Goal: Information Seeking & Learning: Learn about a topic

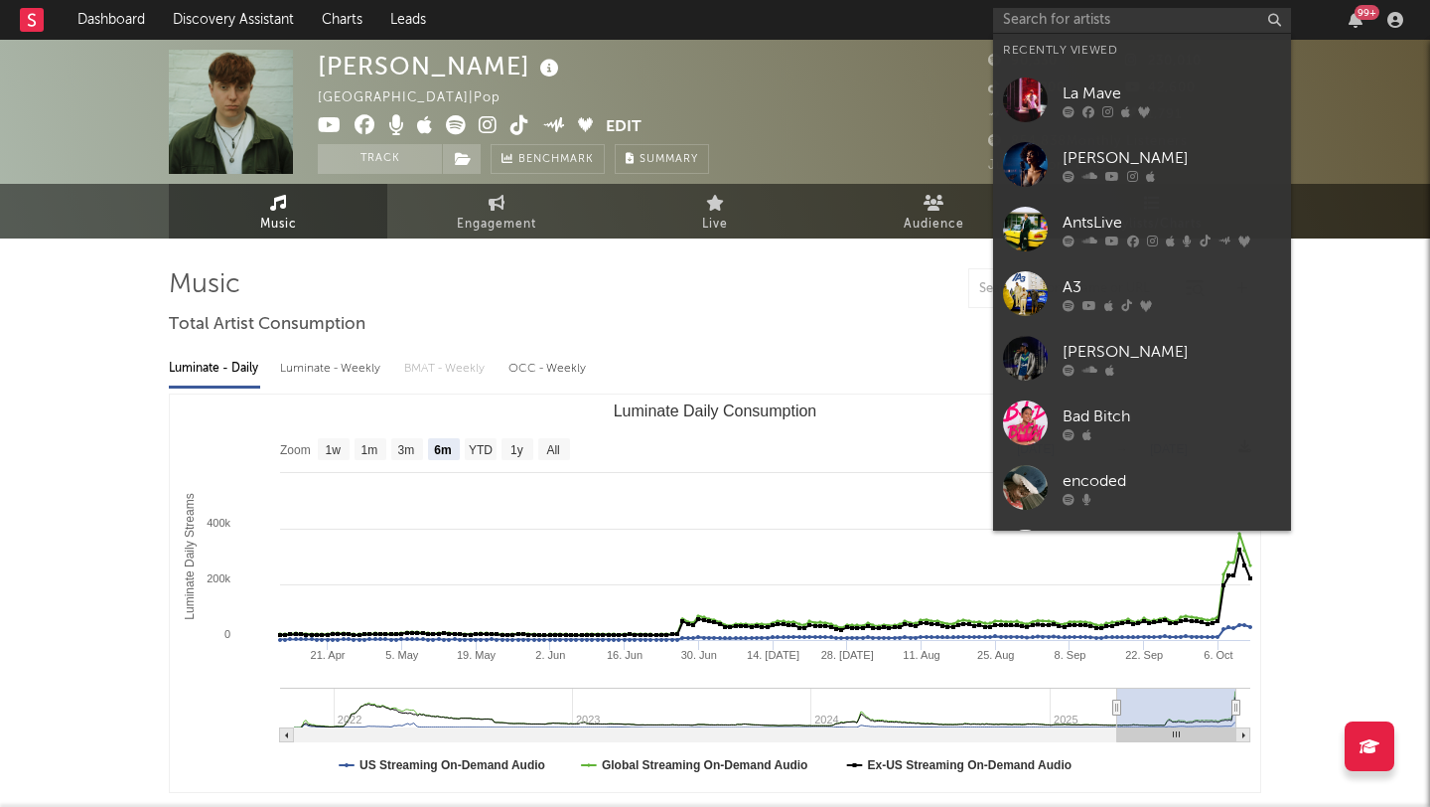
select select "6m"
select select "1w"
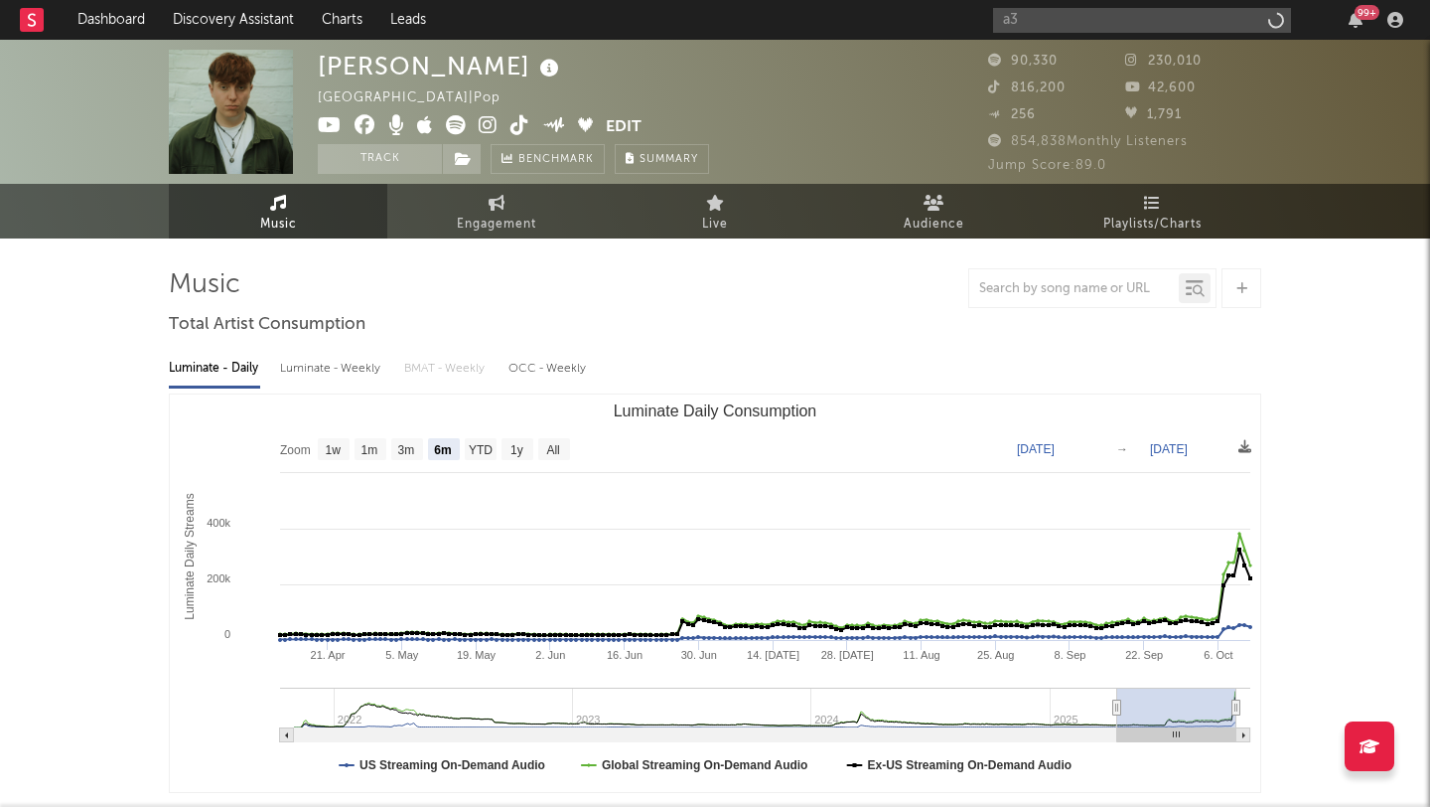
click at [1041, 27] on input "a3" at bounding box center [1142, 20] width 298 height 25
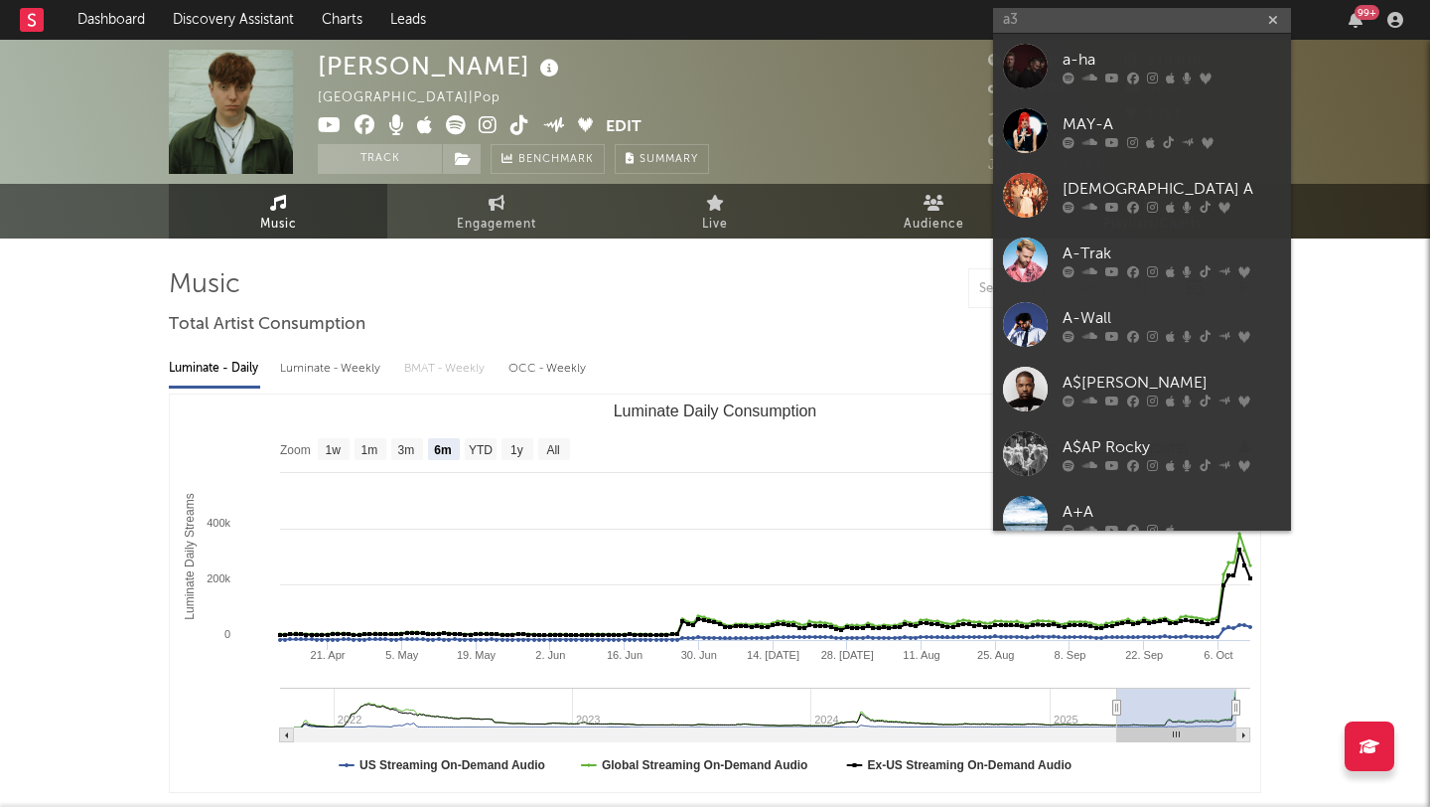
click at [1047, 27] on input "a3" at bounding box center [1142, 20] width 298 height 25
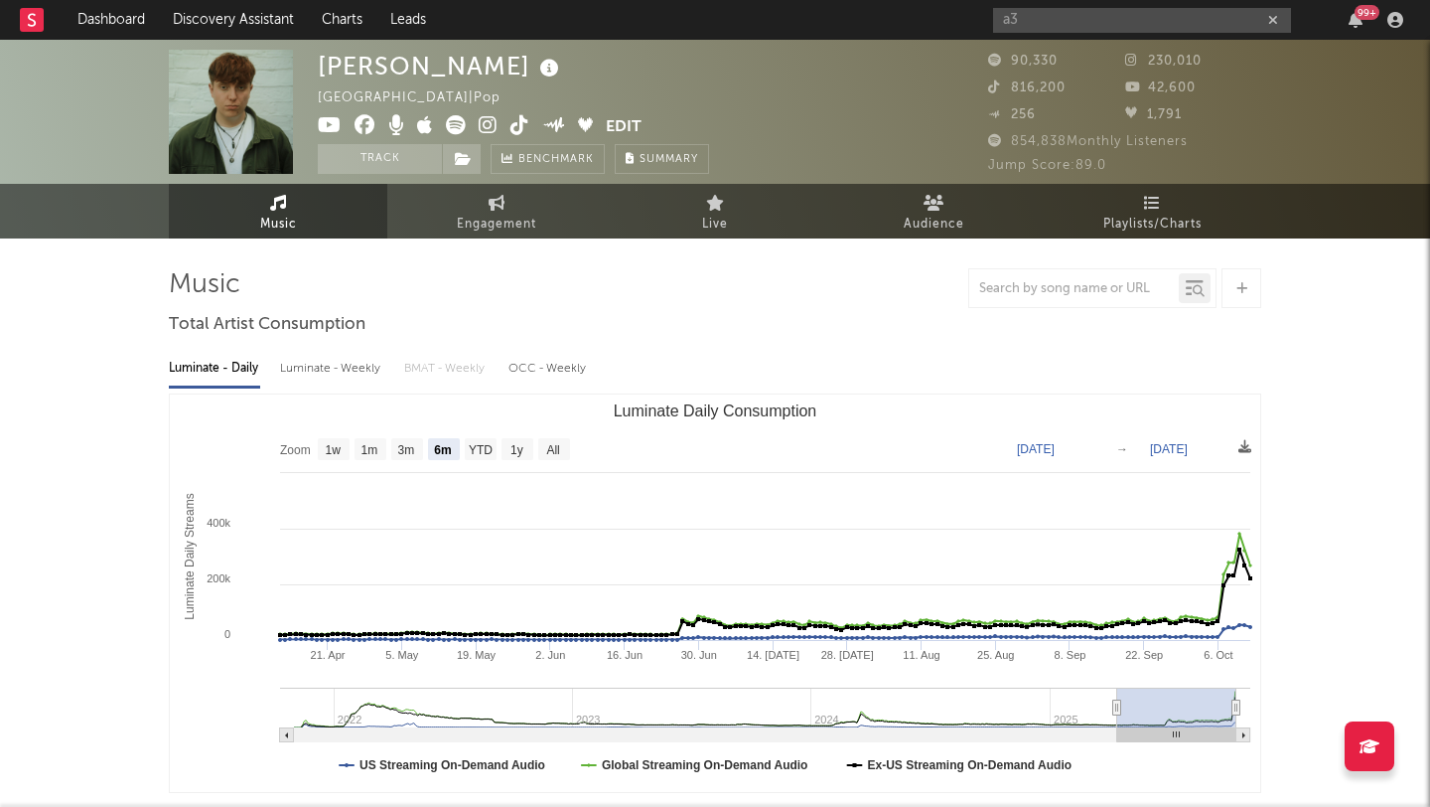
click at [1023, 22] on input "a3" at bounding box center [1142, 20] width 298 height 25
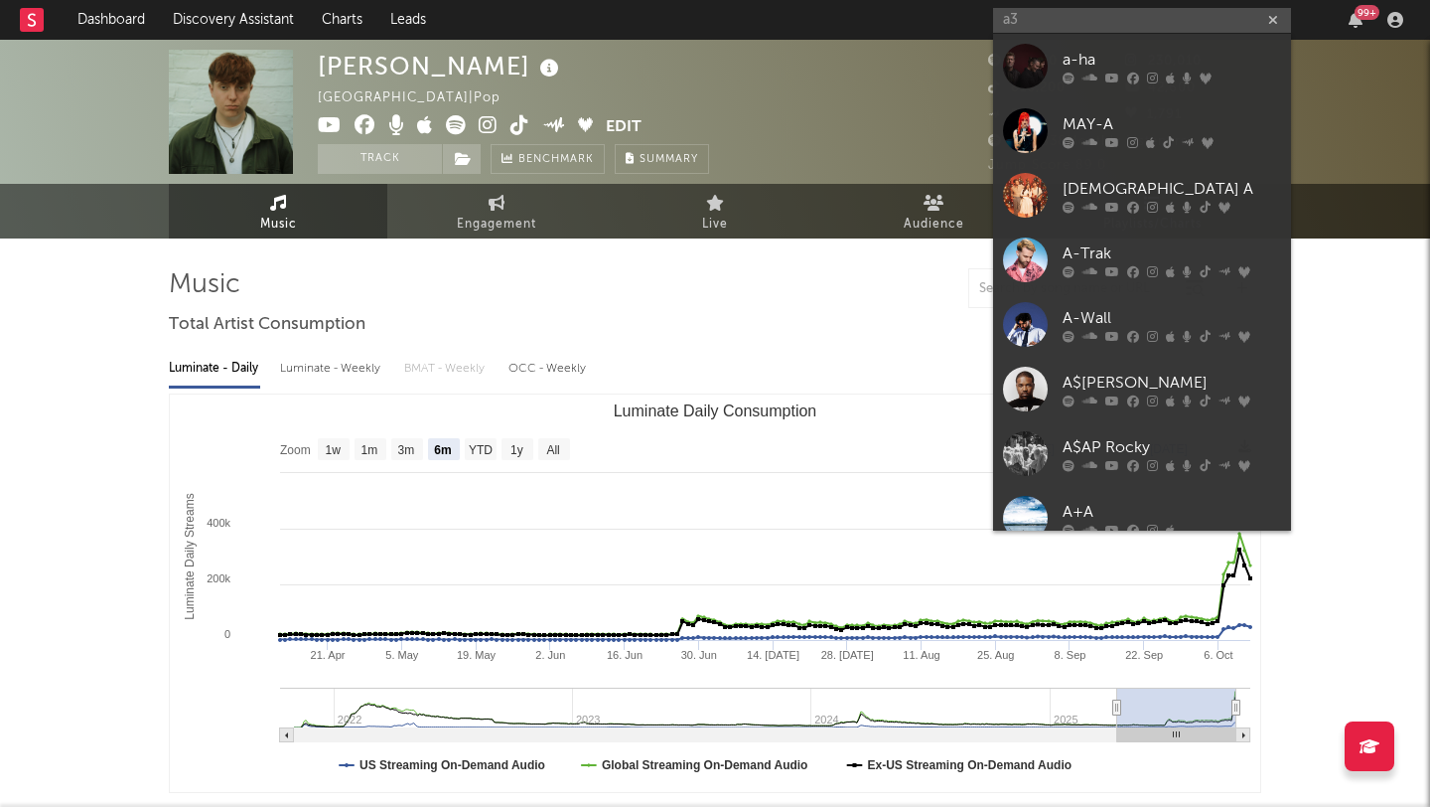
type input "a"
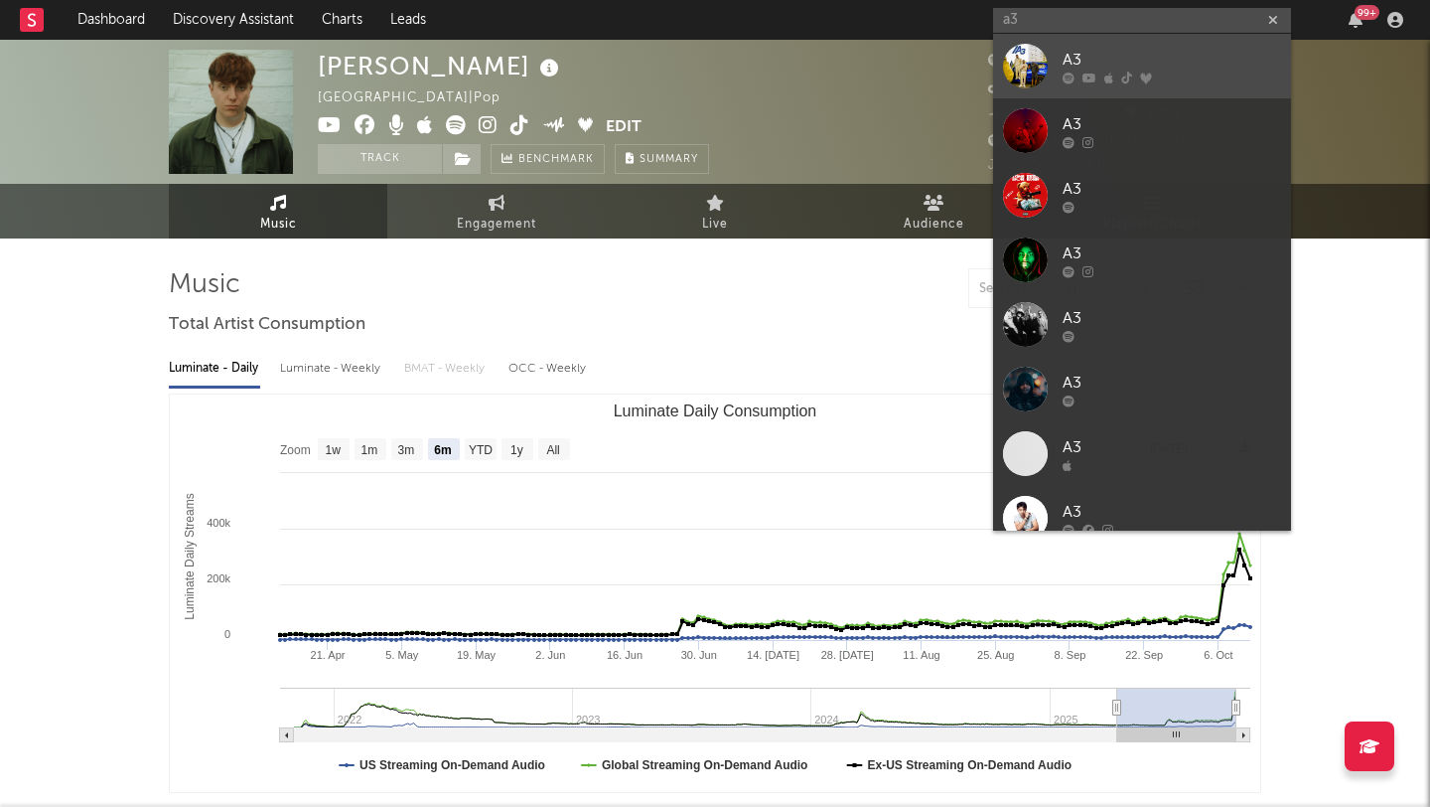
type input "a3"
click at [1031, 56] on div at bounding box center [1025, 66] width 45 height 45
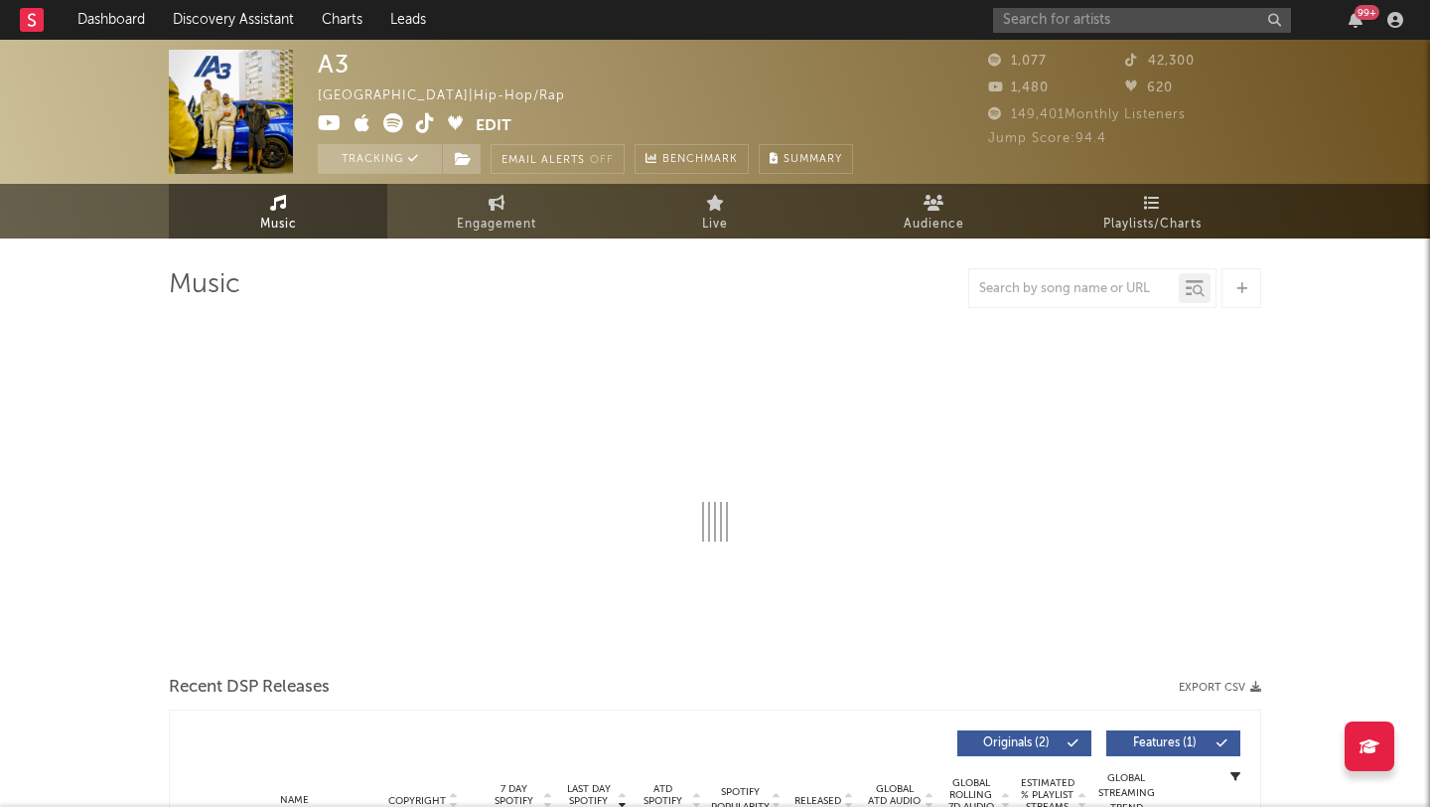
select select "1w"
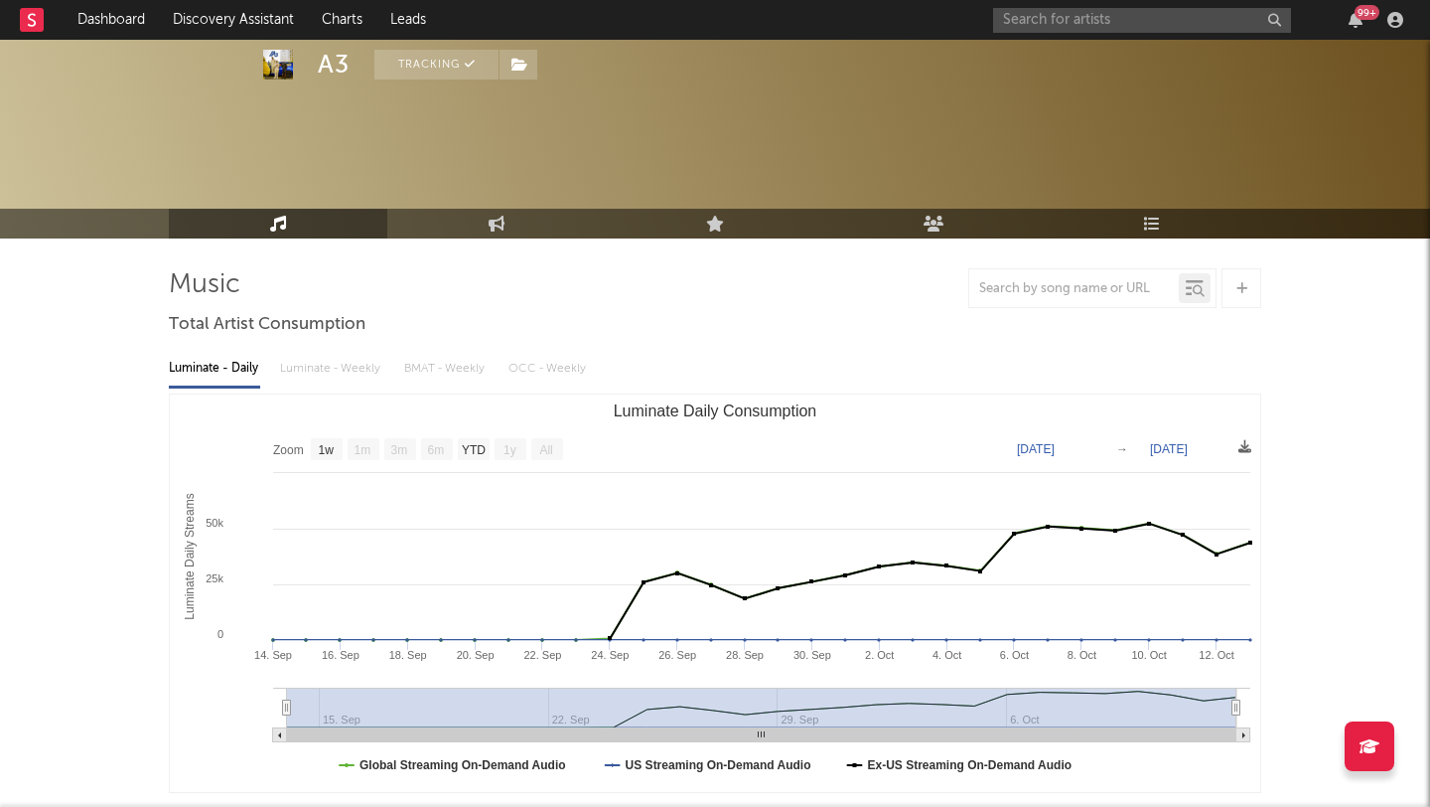
scroll to position [696, 0]
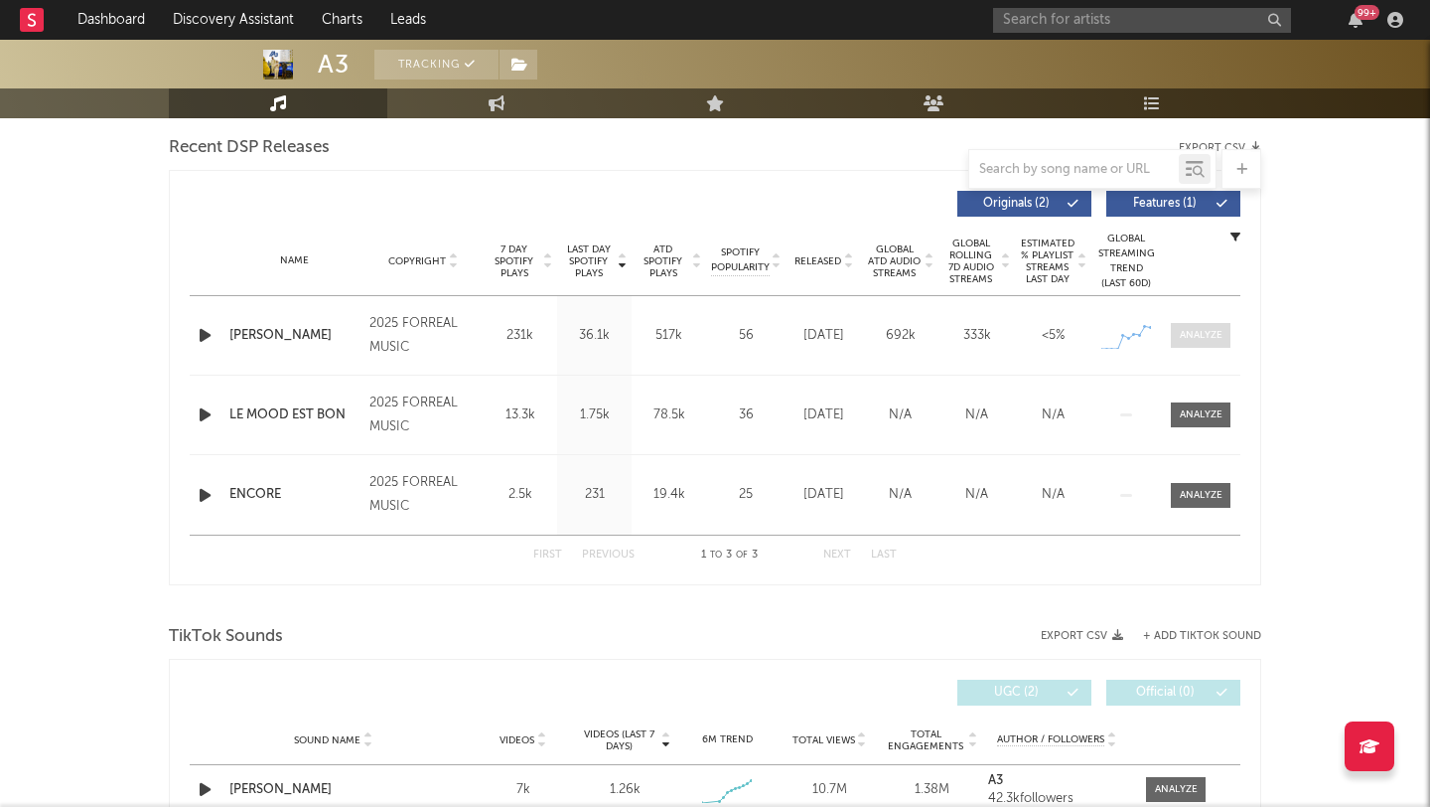
click at [1203, 340] on div at bounding box center [1201, 335] width 43 height 15
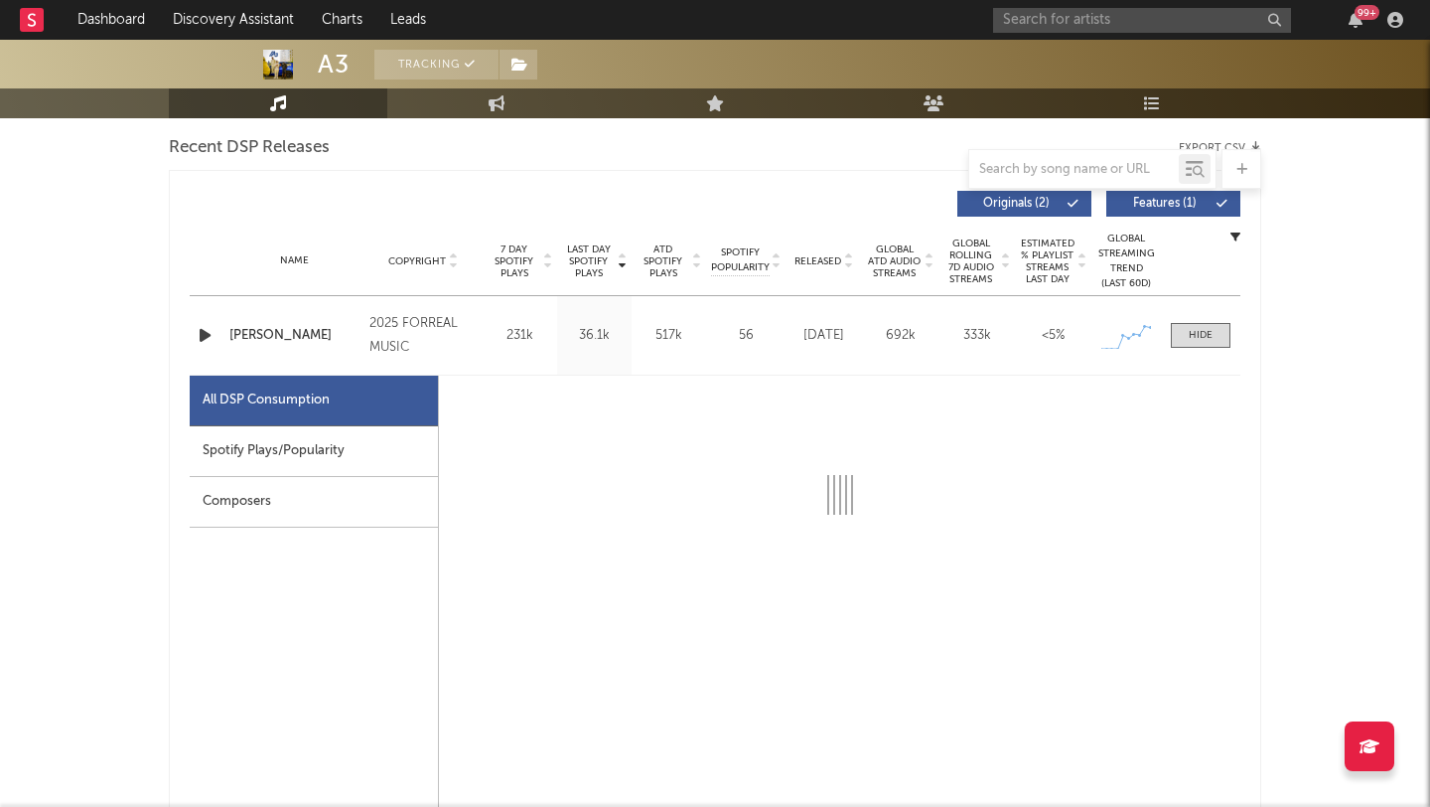
select select "1w"
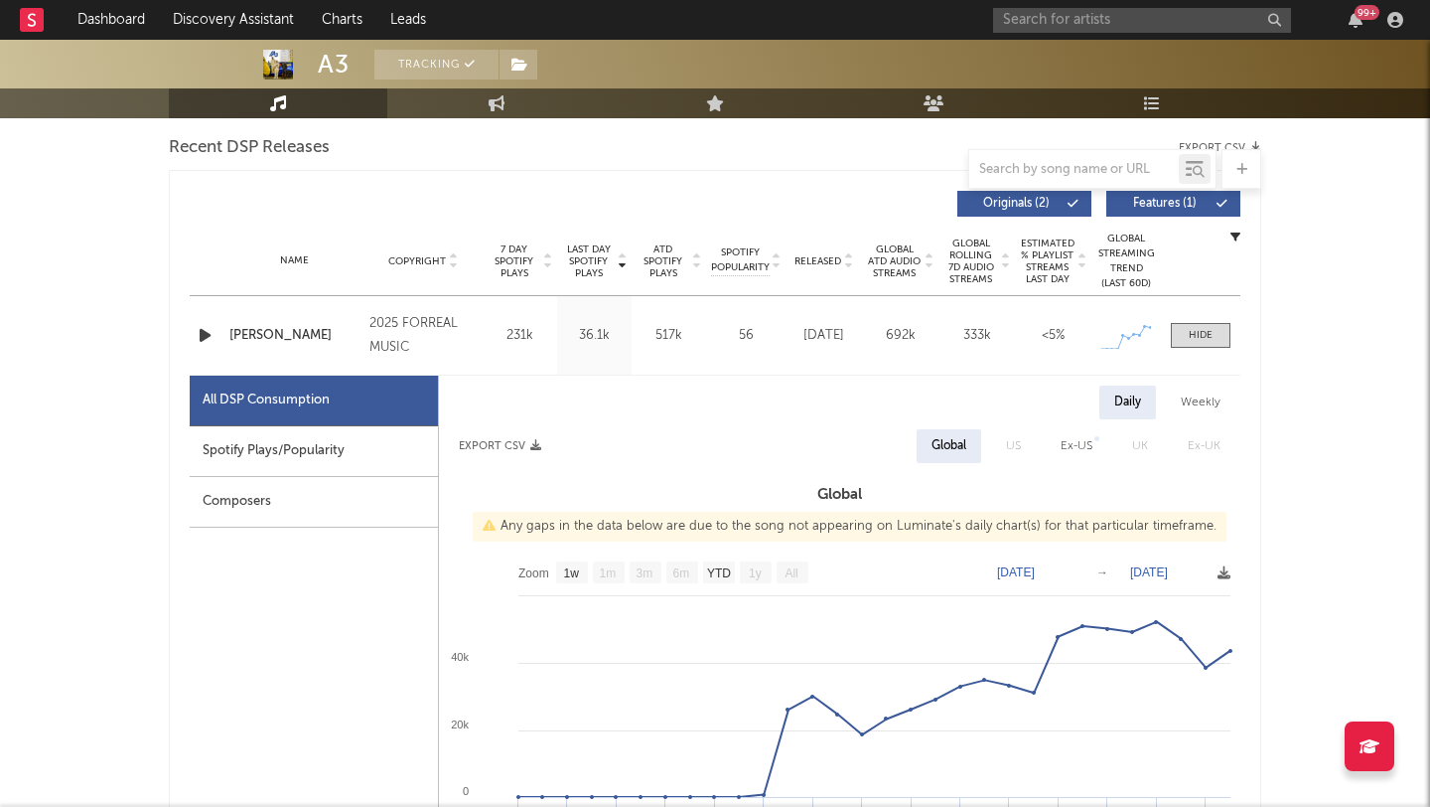
click at [346, 459] on div "Spotify Plays/Popularity" at bounding box center [314, 451] width 248 height 51
select select "1w"
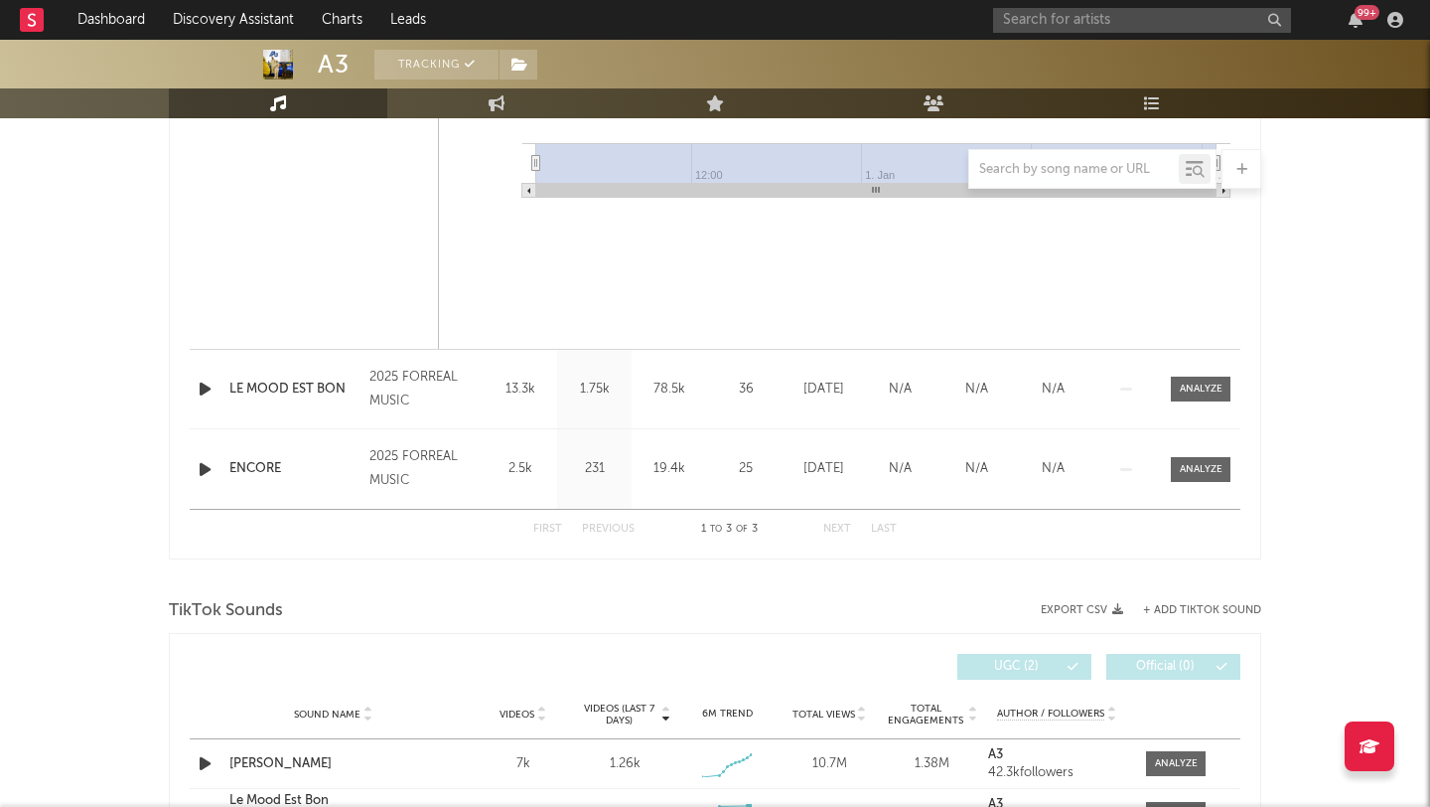
scroll to position [1993, 0]
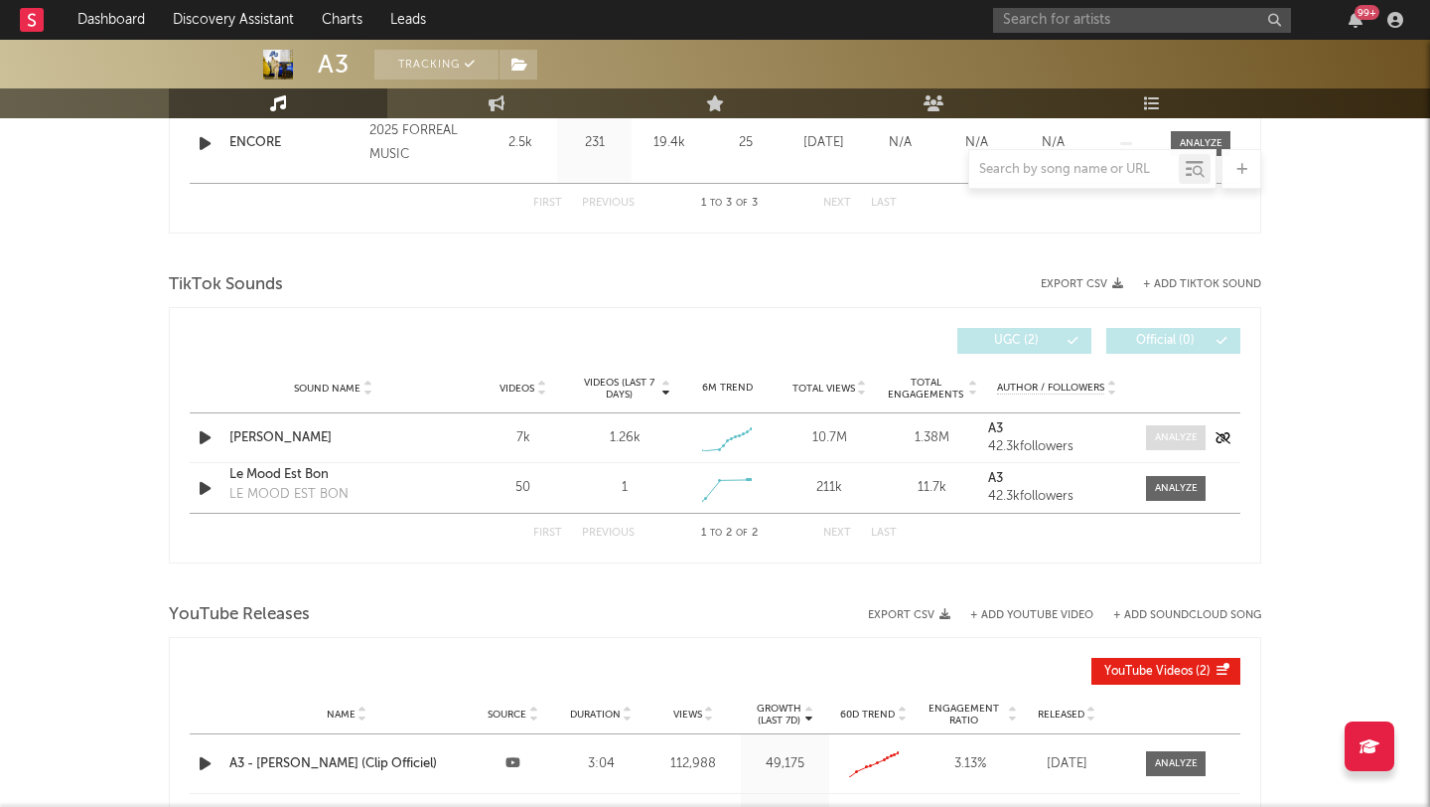
click at [1190, 442] on div at bounding box center [1176, 437] width 43 height 15
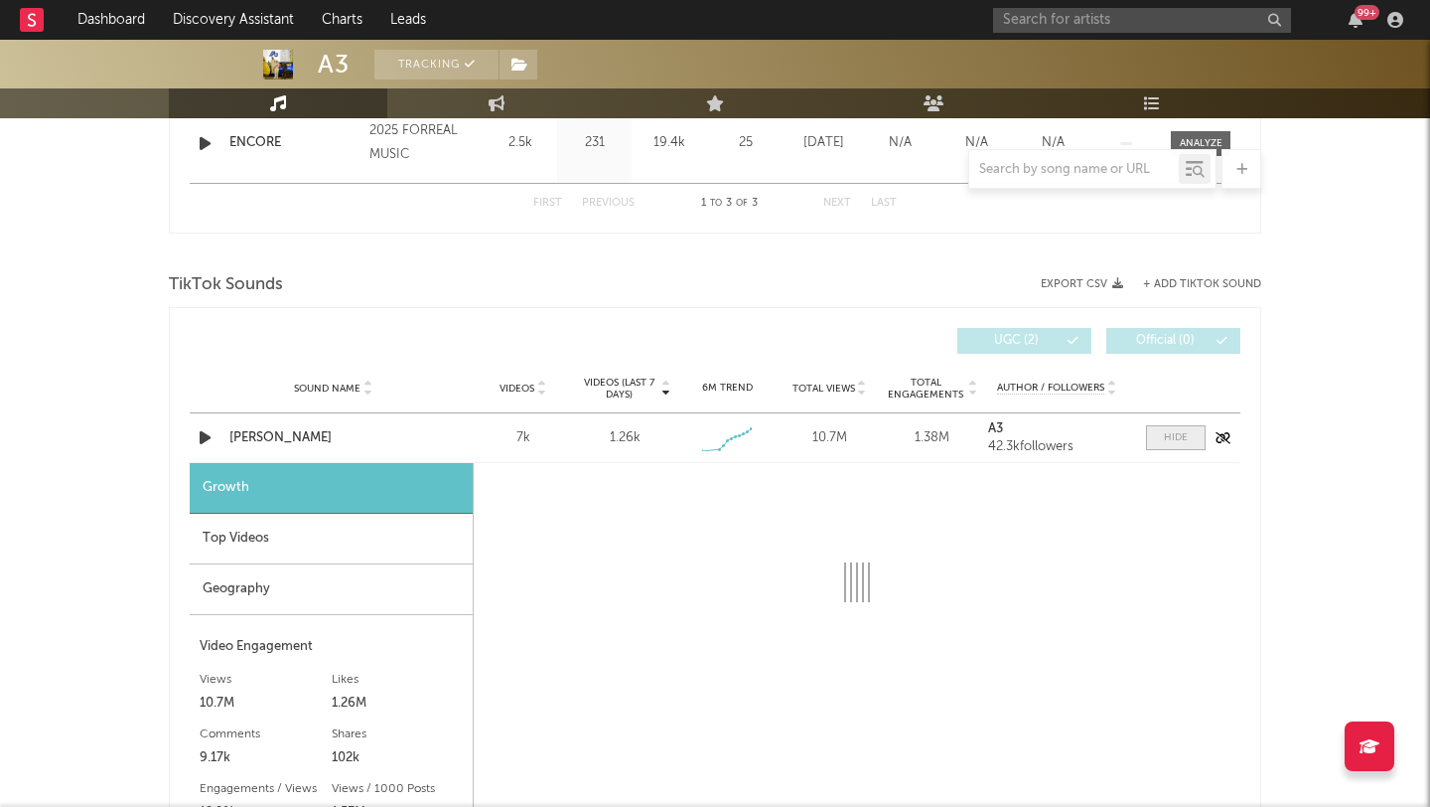
select select "1w"
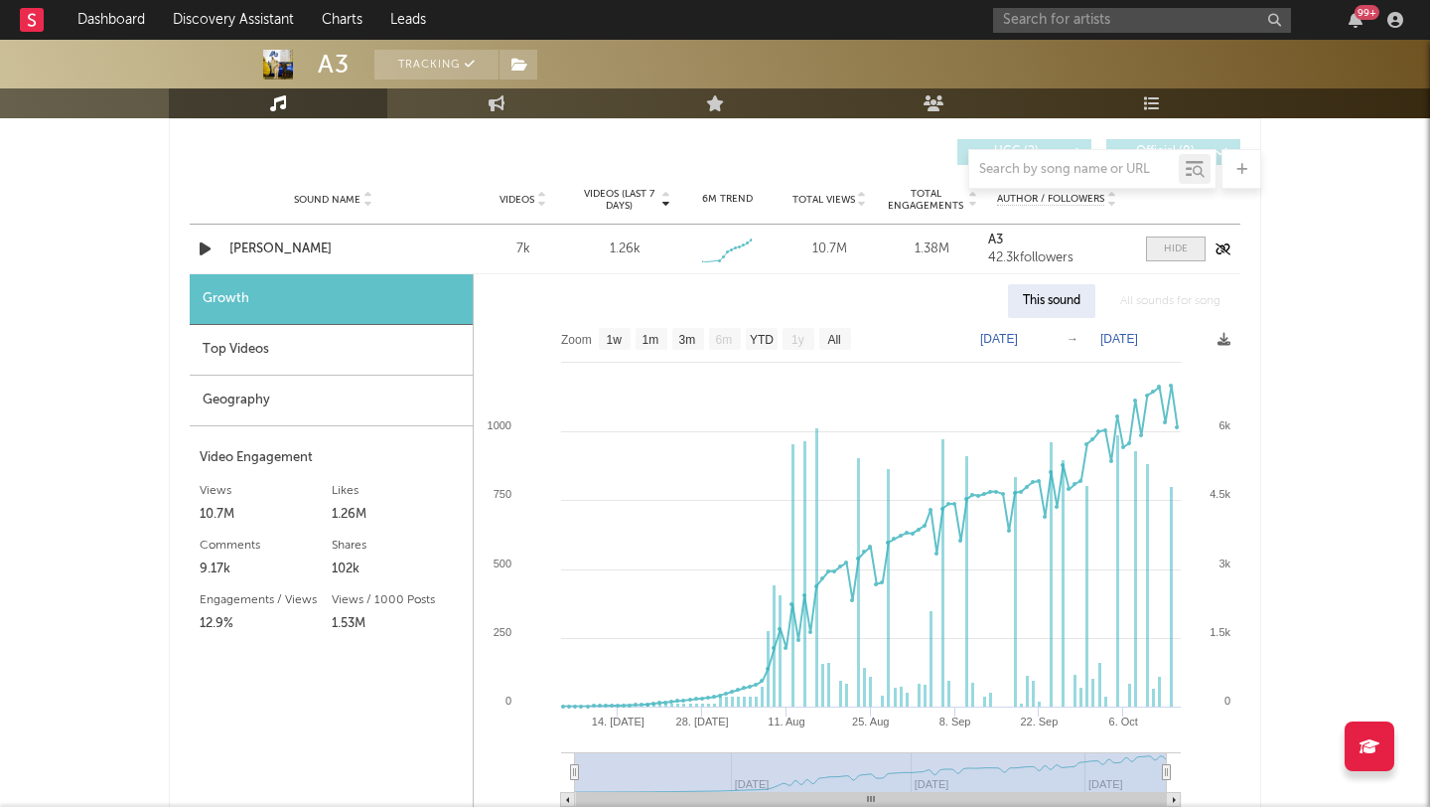
scroll to position [2182, 0]
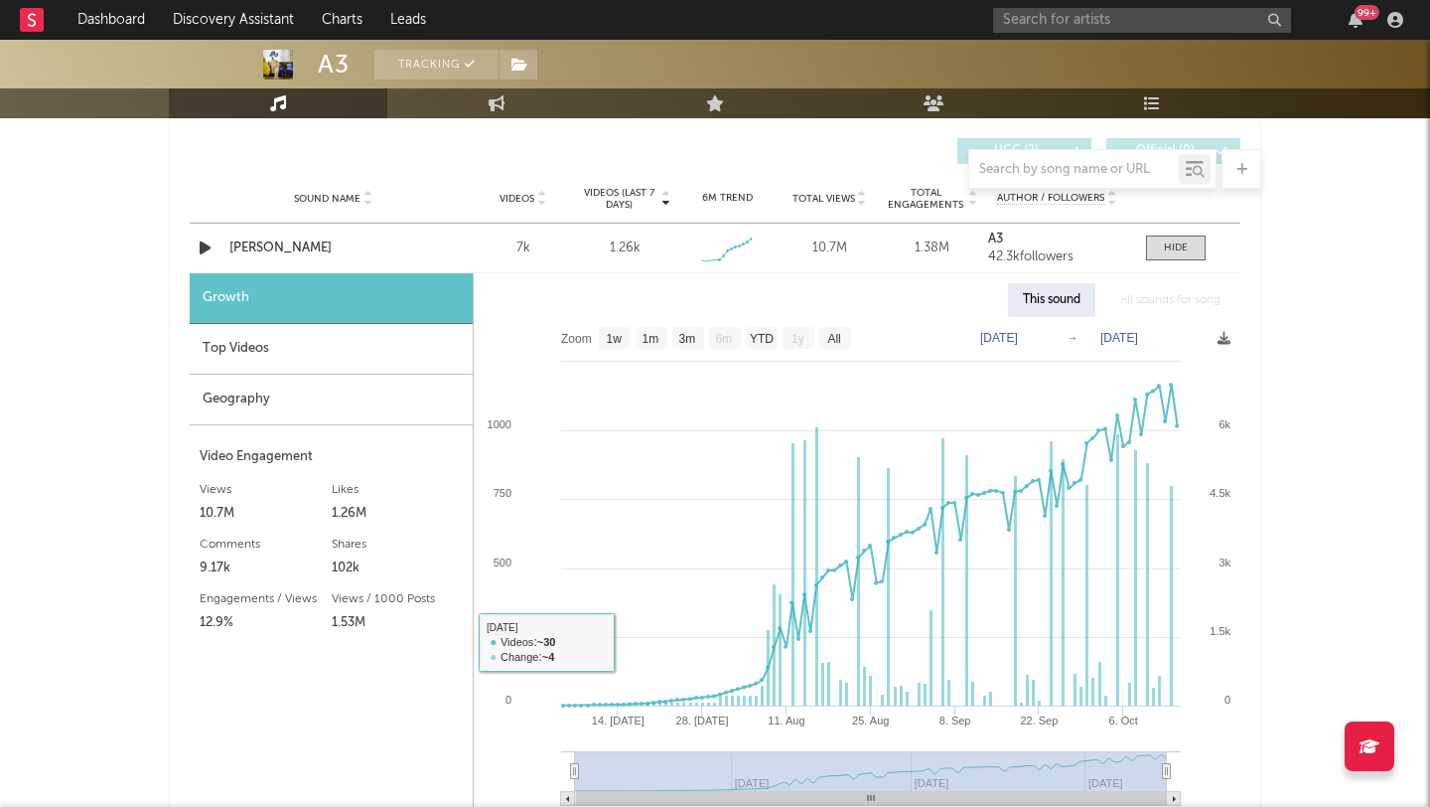
click at [207, 359] on div "Top Videos" at bounding box center [331, 349] width 283 height 51
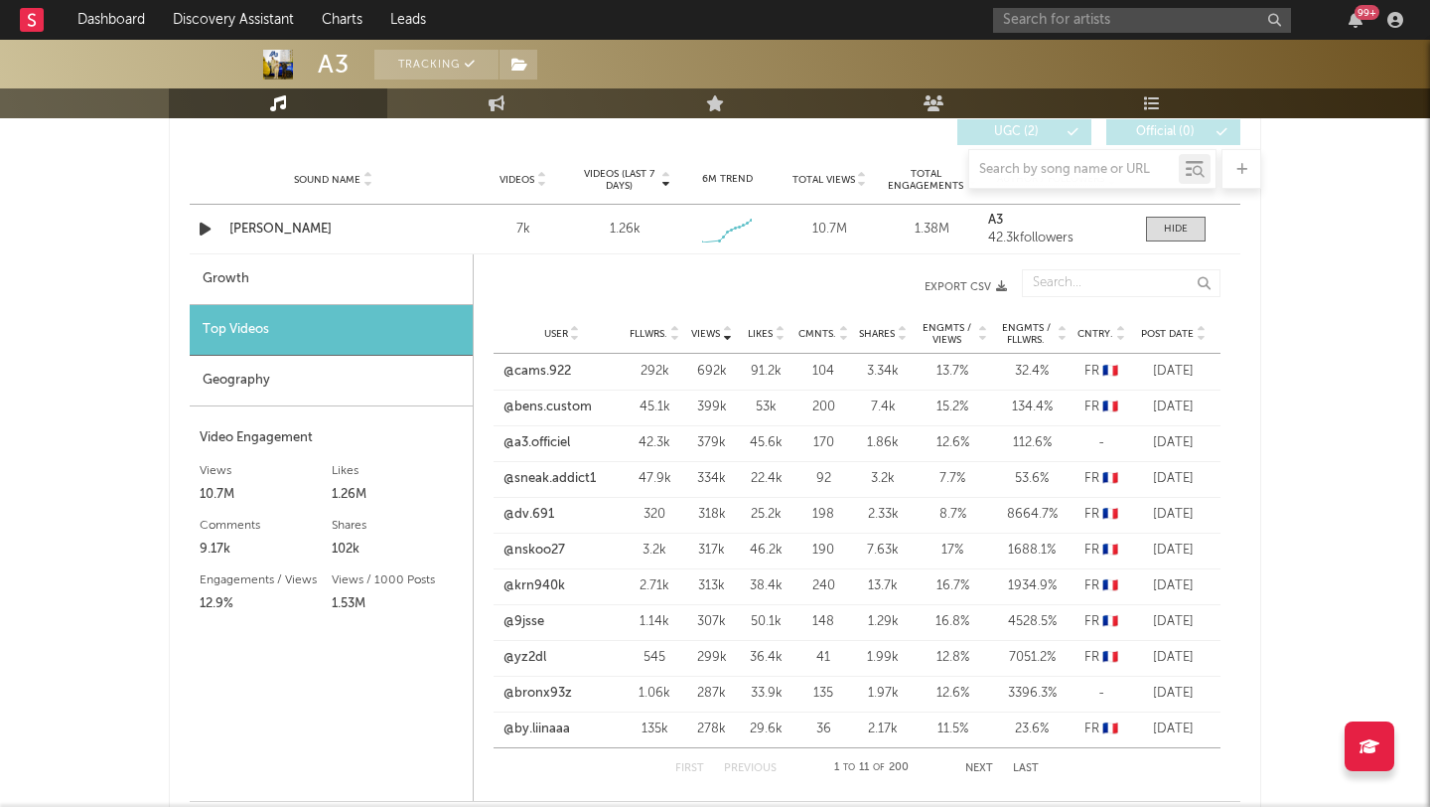
scroll to position [2204, 0]
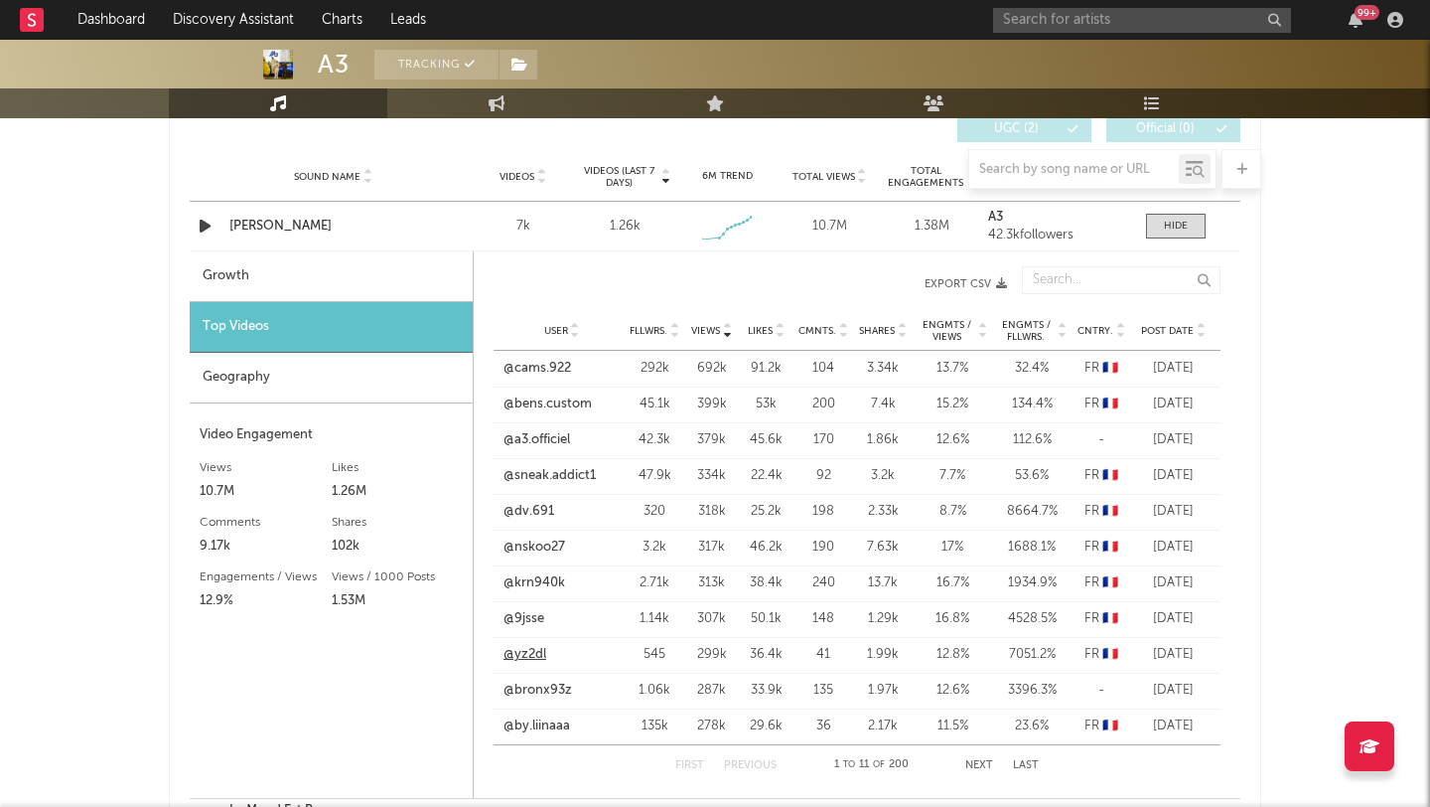
click at [541, 656] on link "@yz2dl" at bounding box center [525, 655] width 43 height 20
click at [1070, 30] on input "text" at bounding box center [1142, 20] width 298 height 25
drag, startPoint x: 322, startPoint y: 779, endPoint x: 260, endPoint y: 713, distance: 90.0
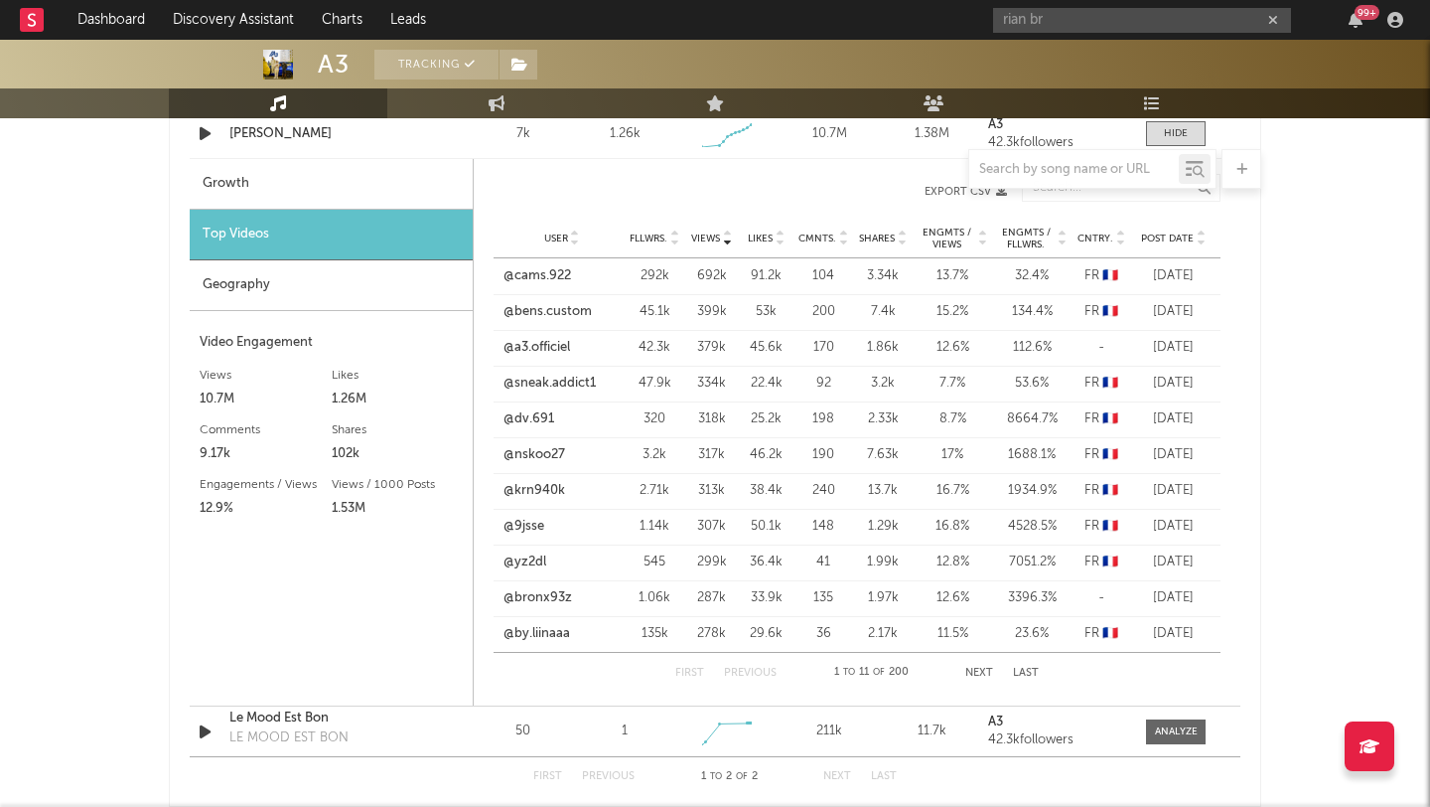
scroll to position [2323, 0]
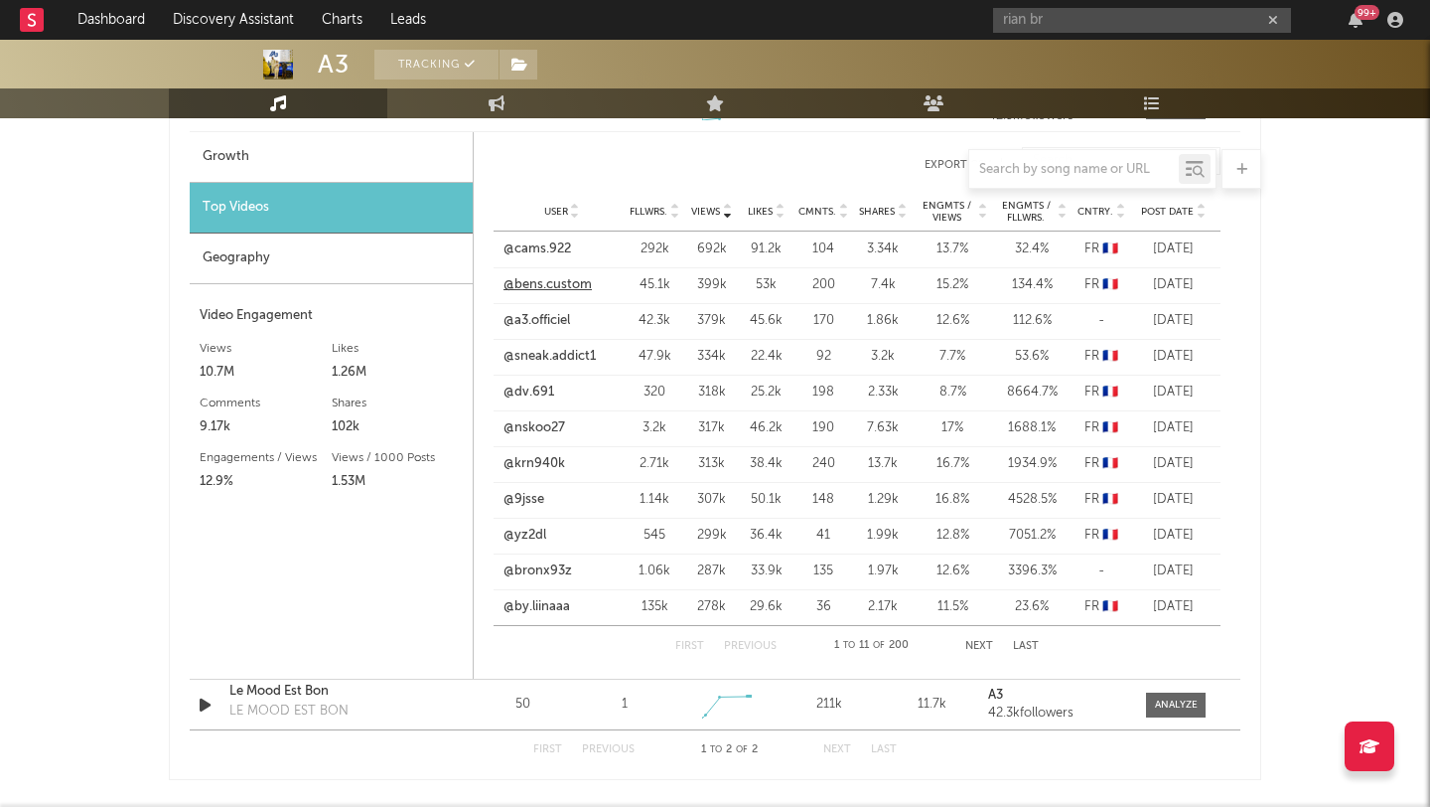
click at [533, 289] on link "@bens.custom" at bounding box center [548, 285] width 88 height 20
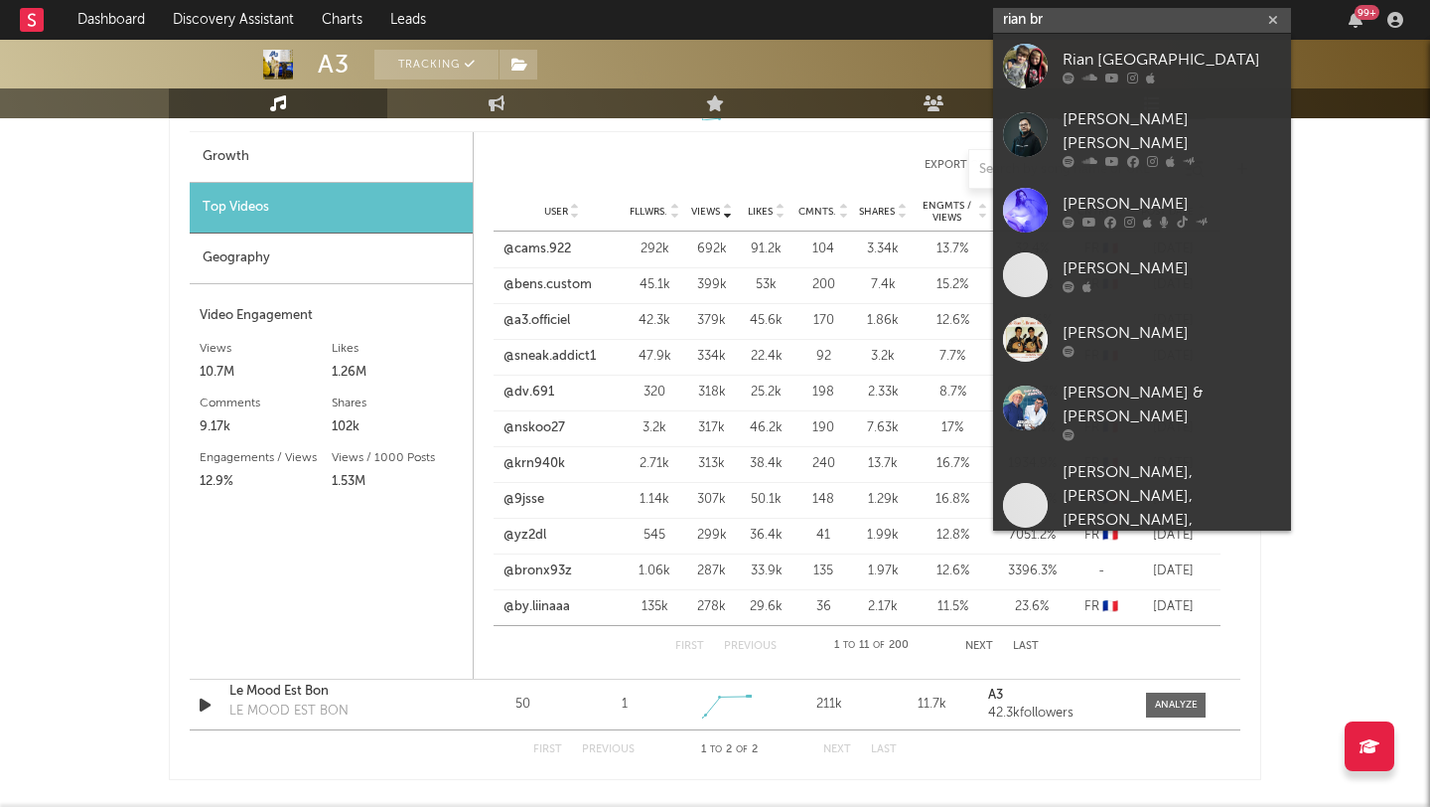
click at [1105, 23] on input "rian br" at bounding box center [1142, 20] width 298 height 25
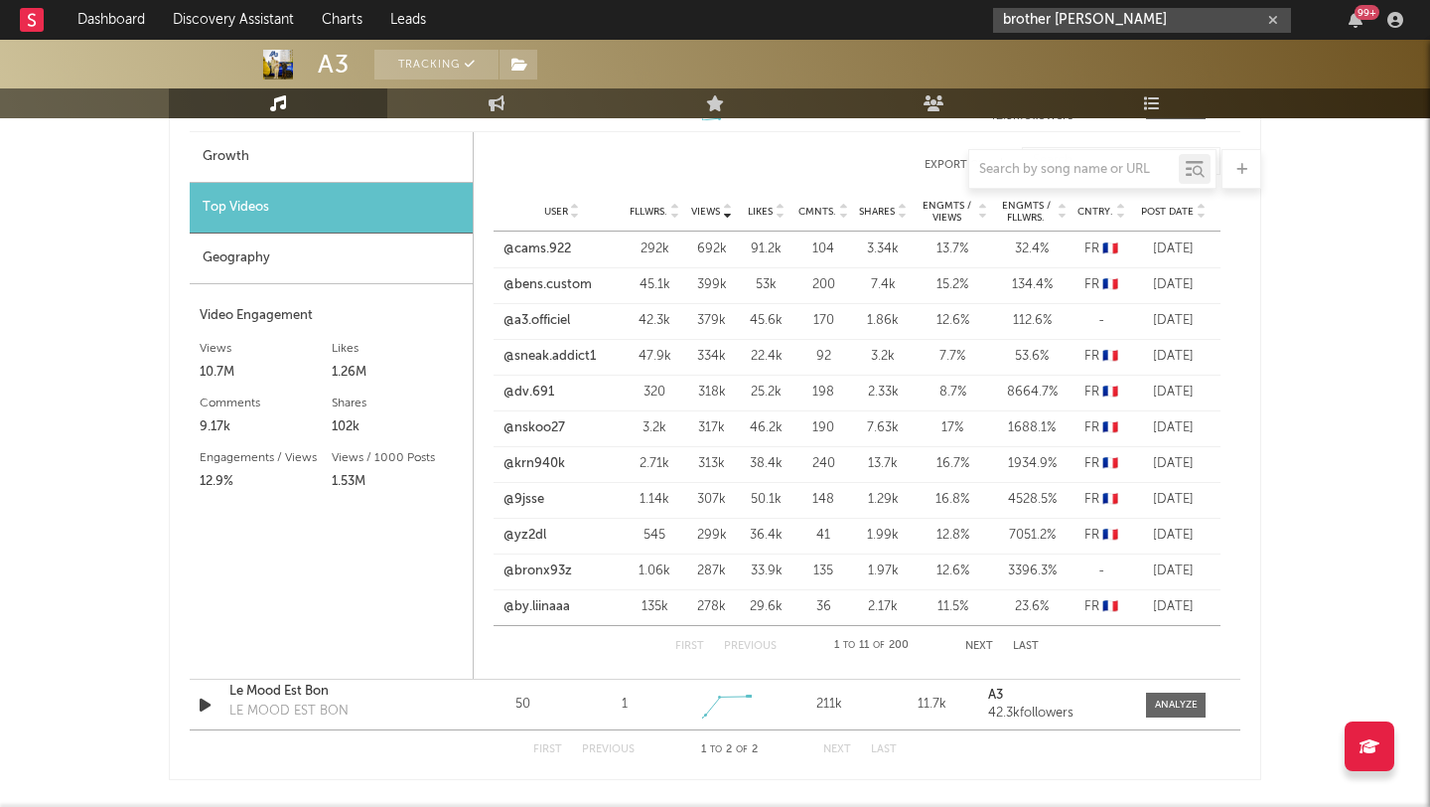
click at [1130, 31] on input "brother [PERSON_NAME]" at bounding box center [1142, 20] width 298 height 25
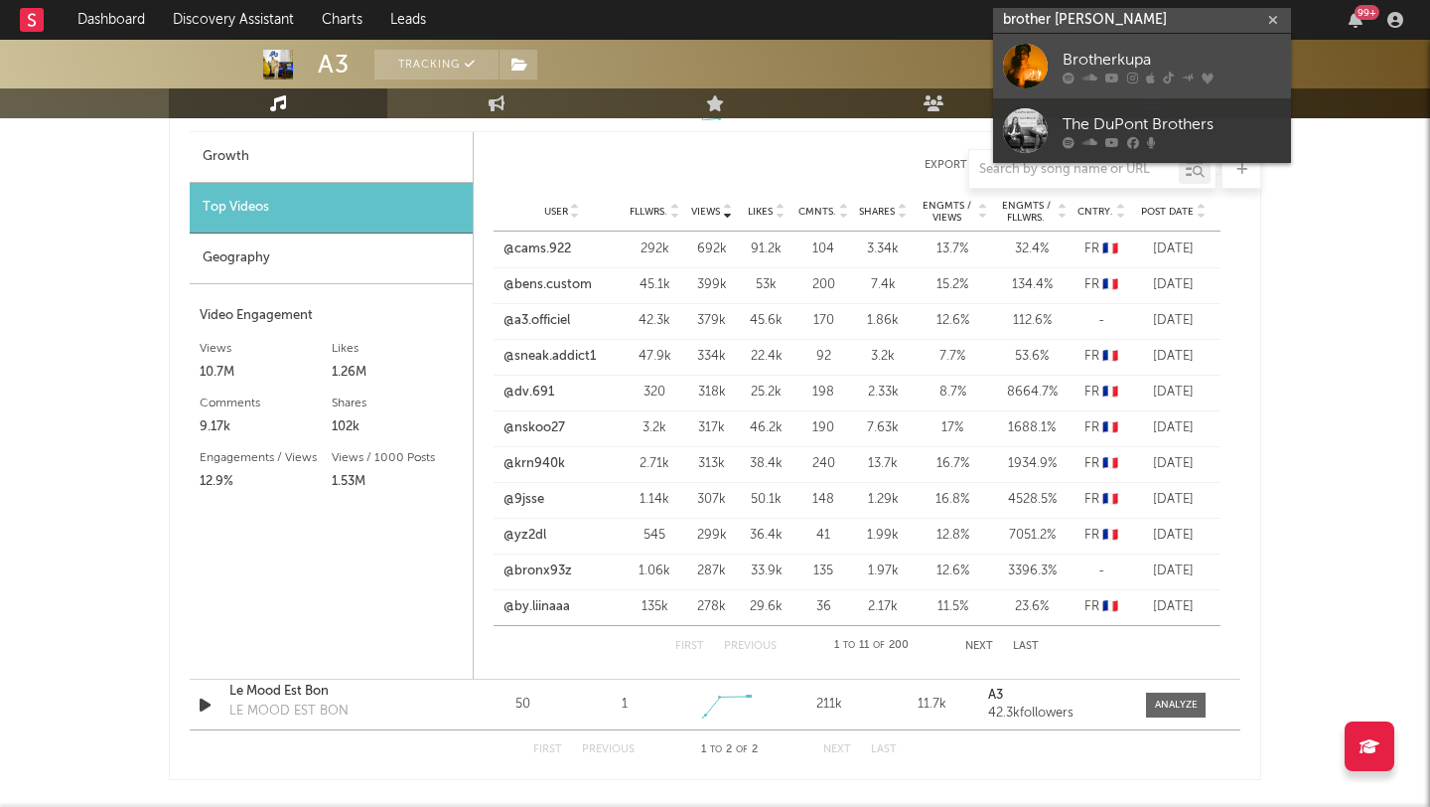
type input "brother [PERSON_NAME]"
click at [1110, 57] on div "Brotherkupa" at bounding box center [1172, 60] width 219 height 24
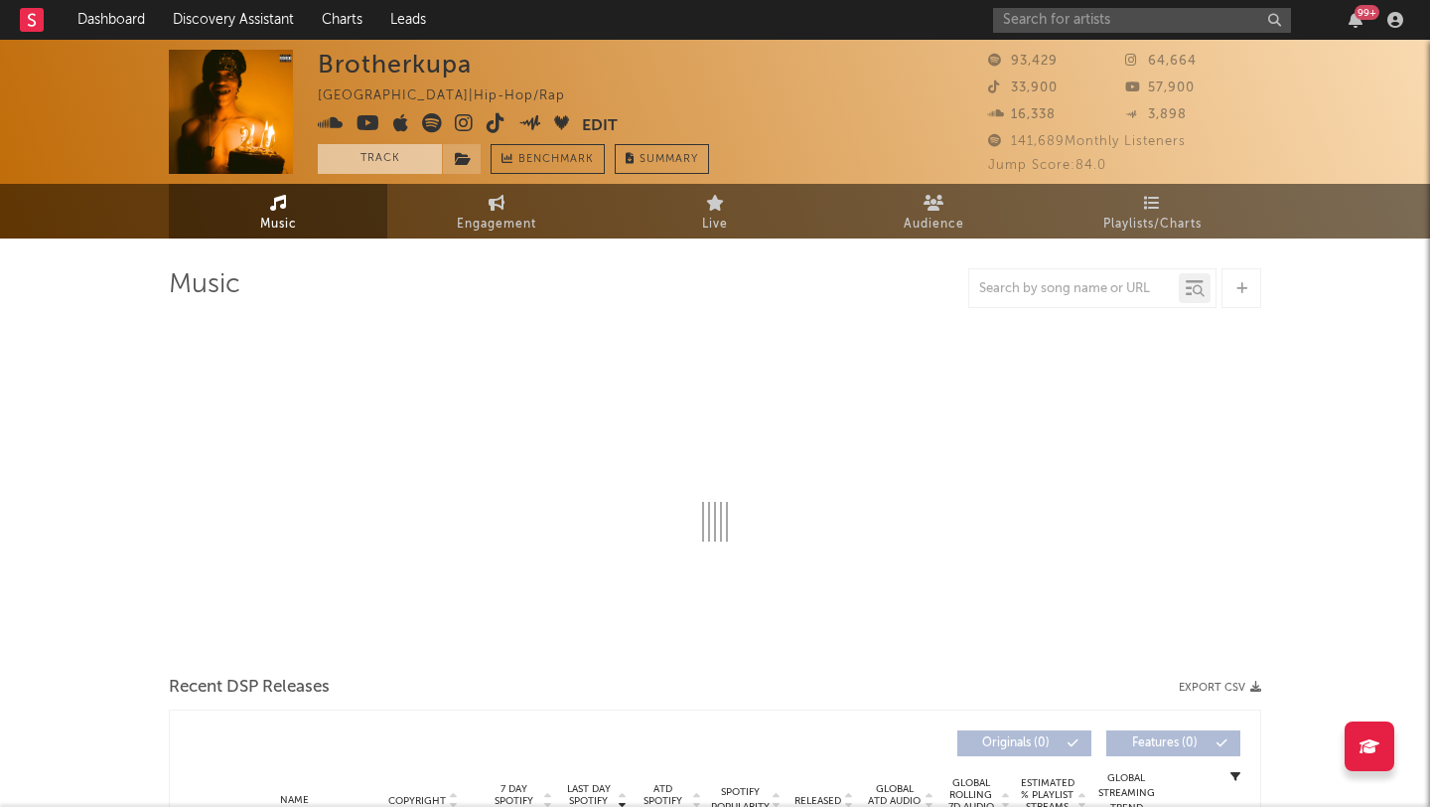
select select "6m"
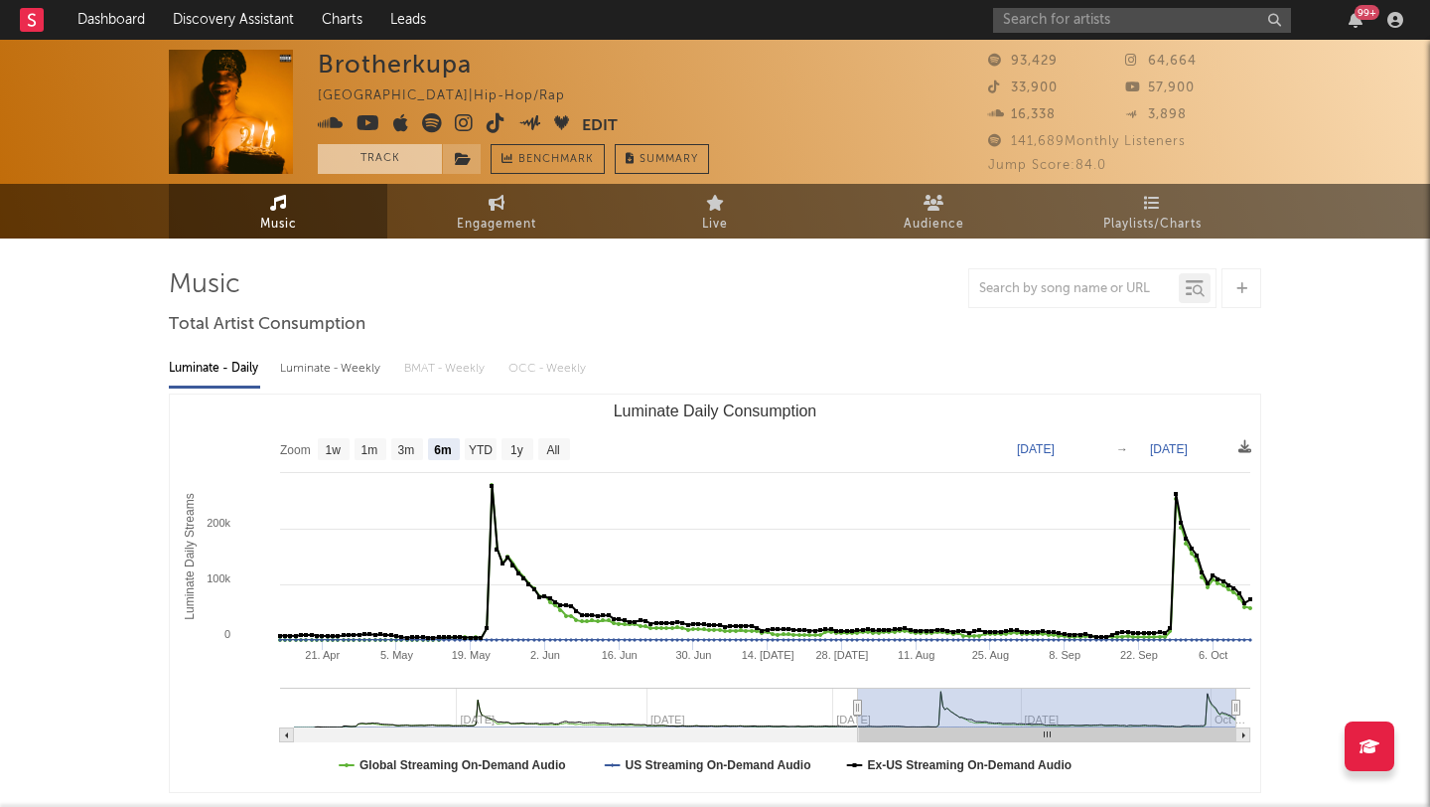
click at [388, 167] on button "Track" at bounding box center [380, 159] width 124 height 30
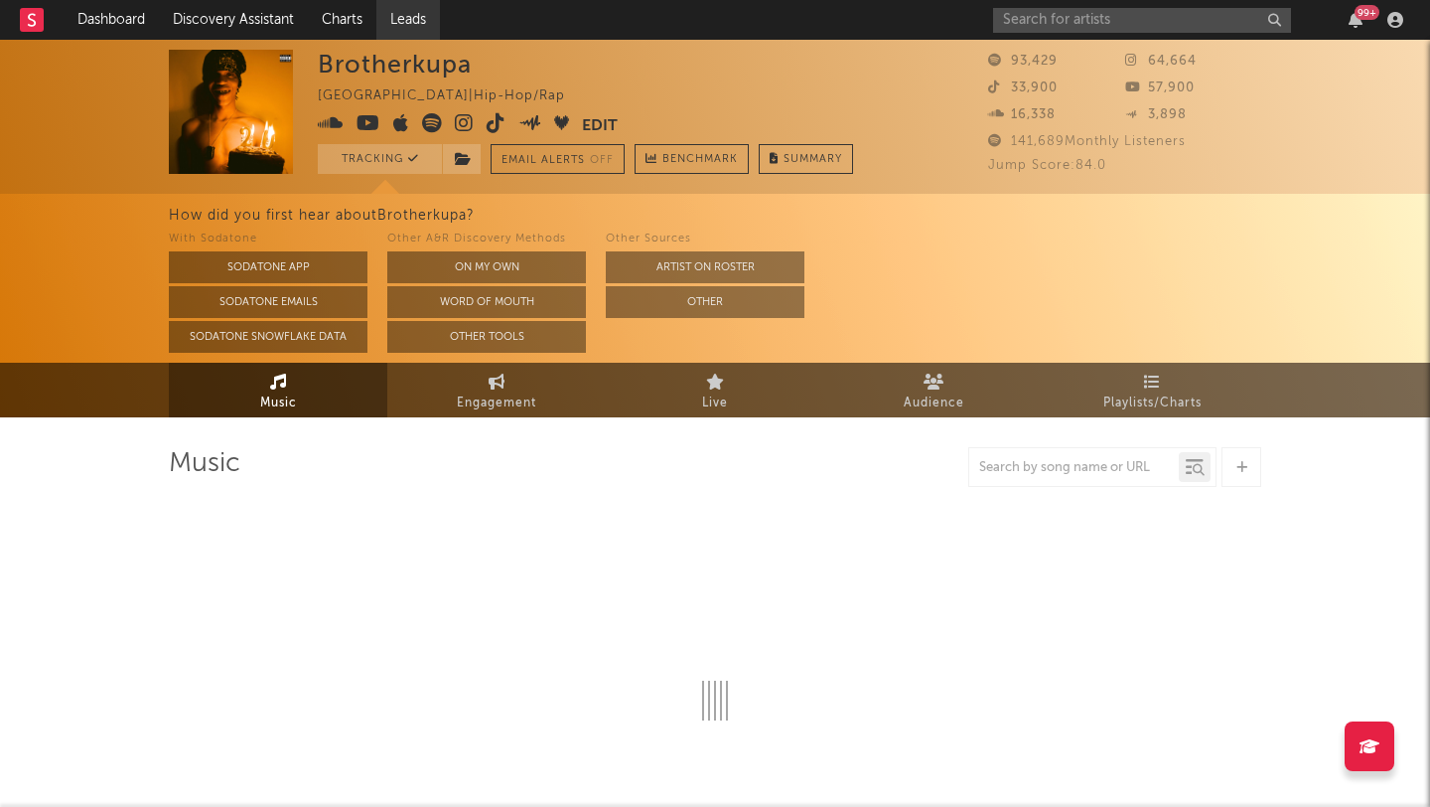
select select "6m"
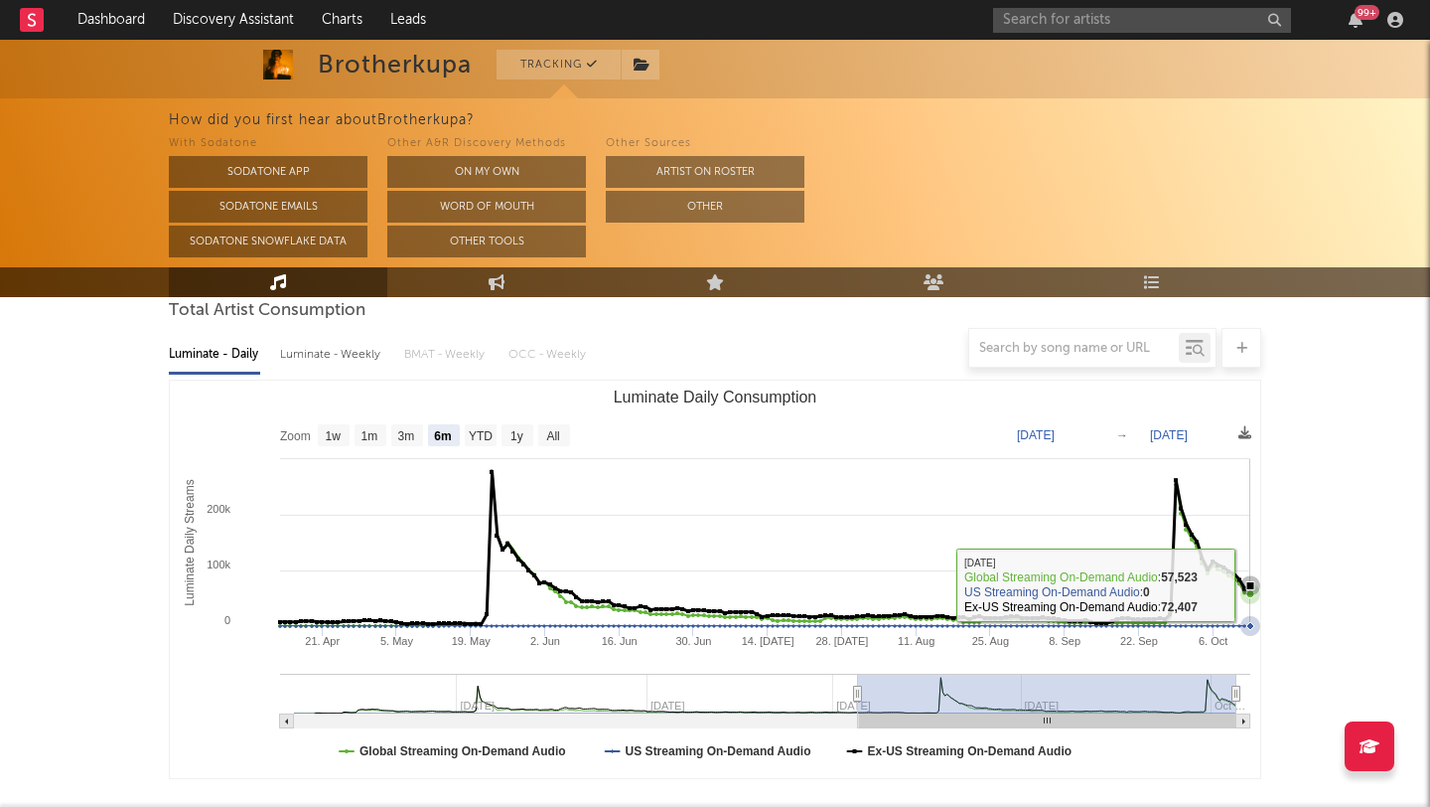
scroll to position [717, 0]
